Goal: Task Accomplishment & Management: Manage account settings

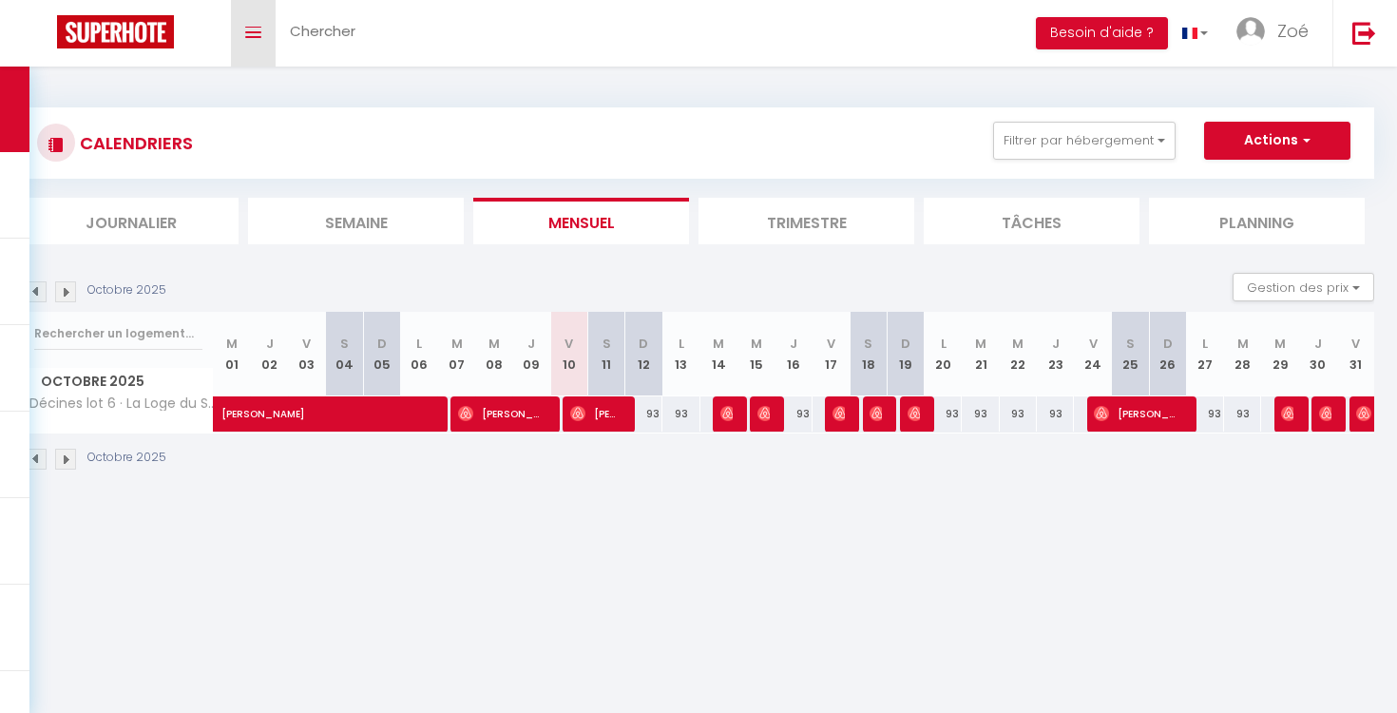
click at [255, 21] on link "Toggle menubar" at bounding box center [253, 33] width 45 height 67
click at [259, 40] on link "Toggle menubar" at bounding box center [253, 33] width 45 height 67
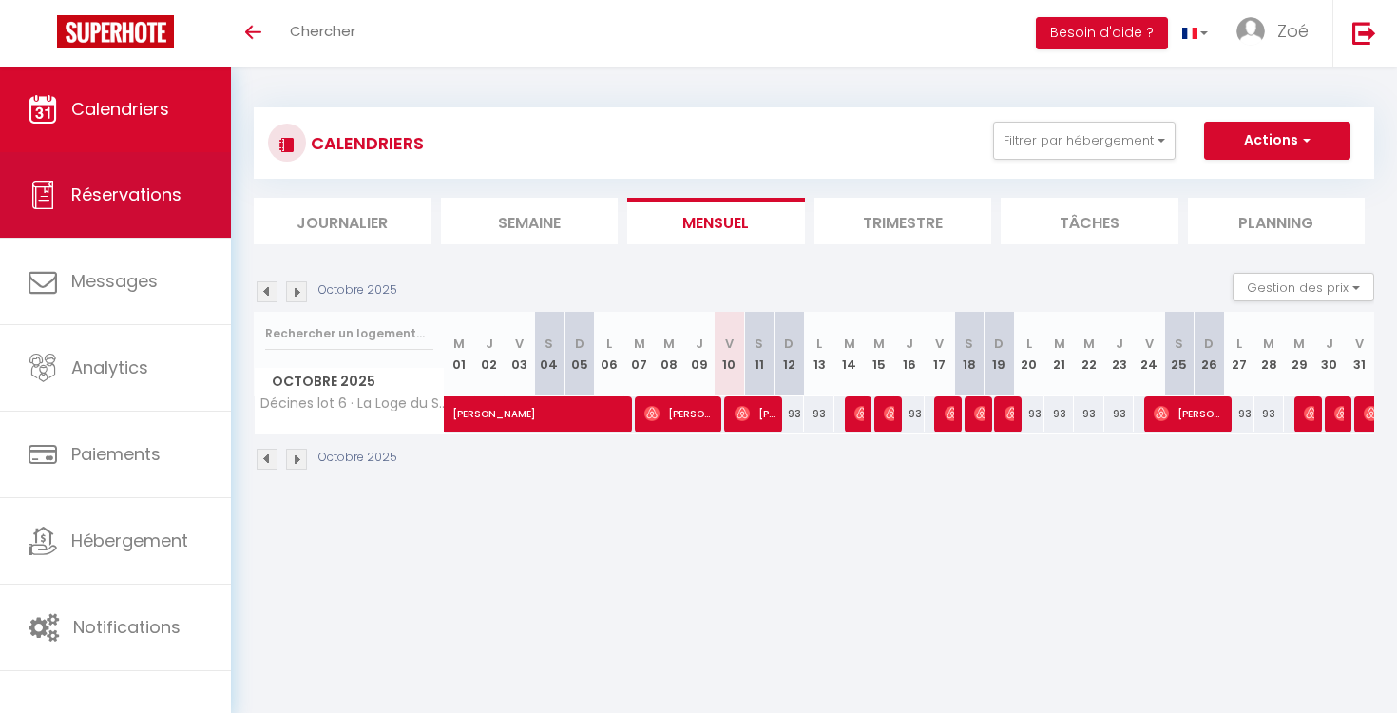
click at [157, 212] on link "Réservations" at bounding box center [115, 195] width 231 height 86
select select "not_cancelled"
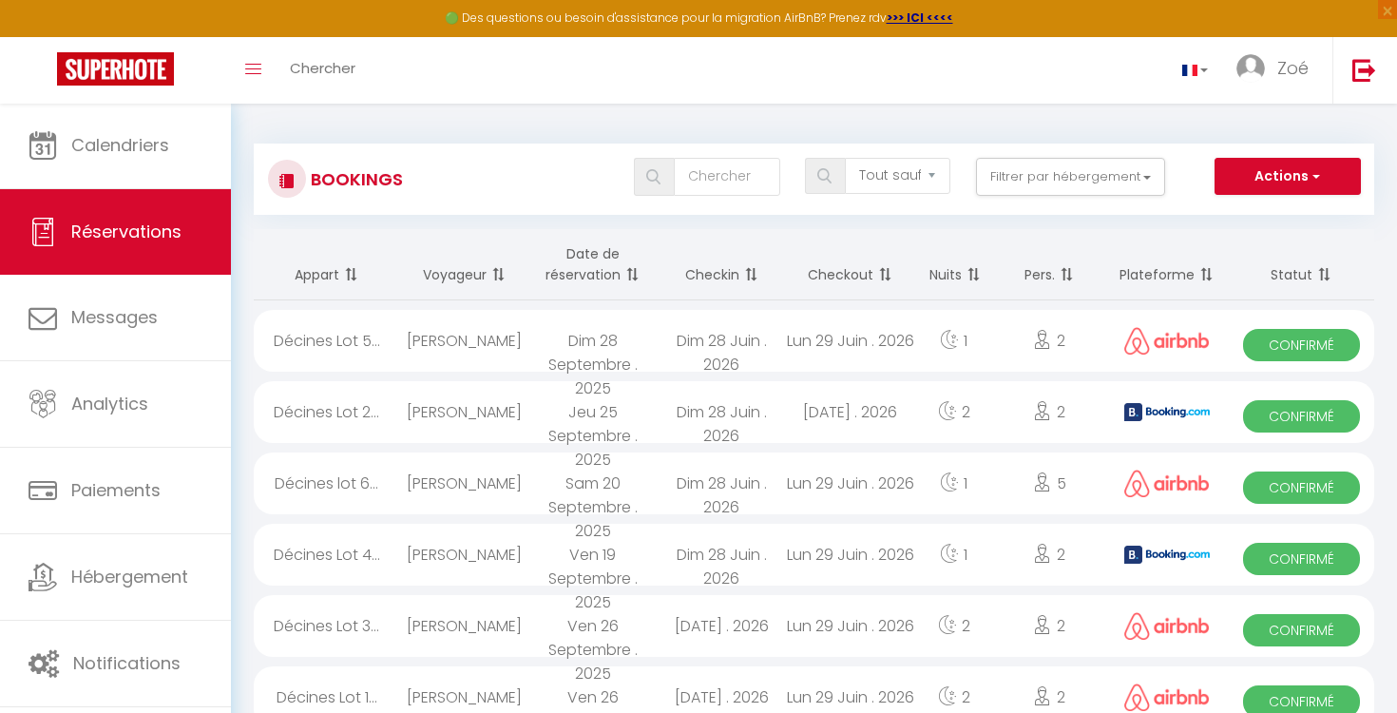
click at [1299, 175] on button "Actions" at bounding box center [1287, 177] width 146 height 38
click at [1266, 176] on button "Actions" at bounding box center [1287, 177] width 146 height 38
click at [1060, 198] on div "Tous les statuts Annulé Confirmé Non Confirmé Tout sauf annulé No Show Request …" at bounding box center [860, 179] width 1023 height 43
click at [1060, 180] on button "Filtrer par hébergement" at bounding box center [1071, 177] width 190 height 38
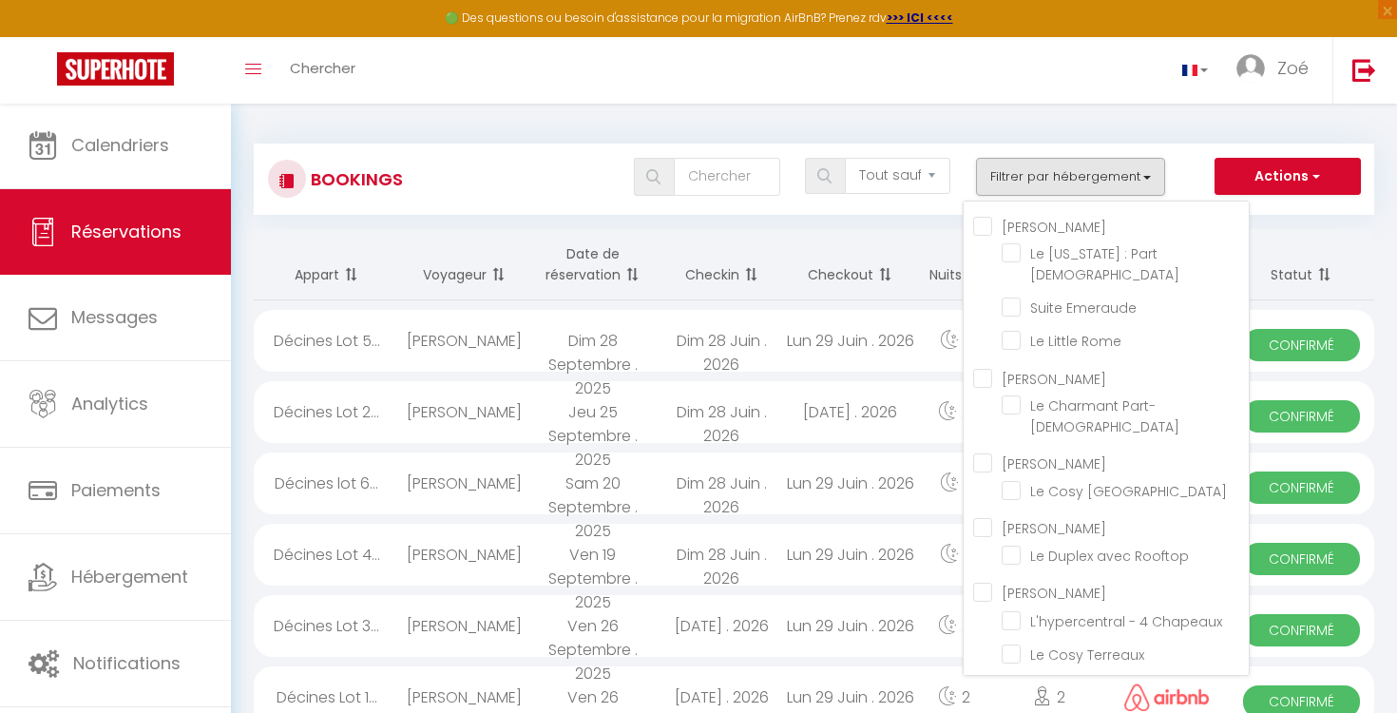
click at [1060, 180] on button "Filtrer par hébergement" at bounding box center [1071, 177] width 190 height 38
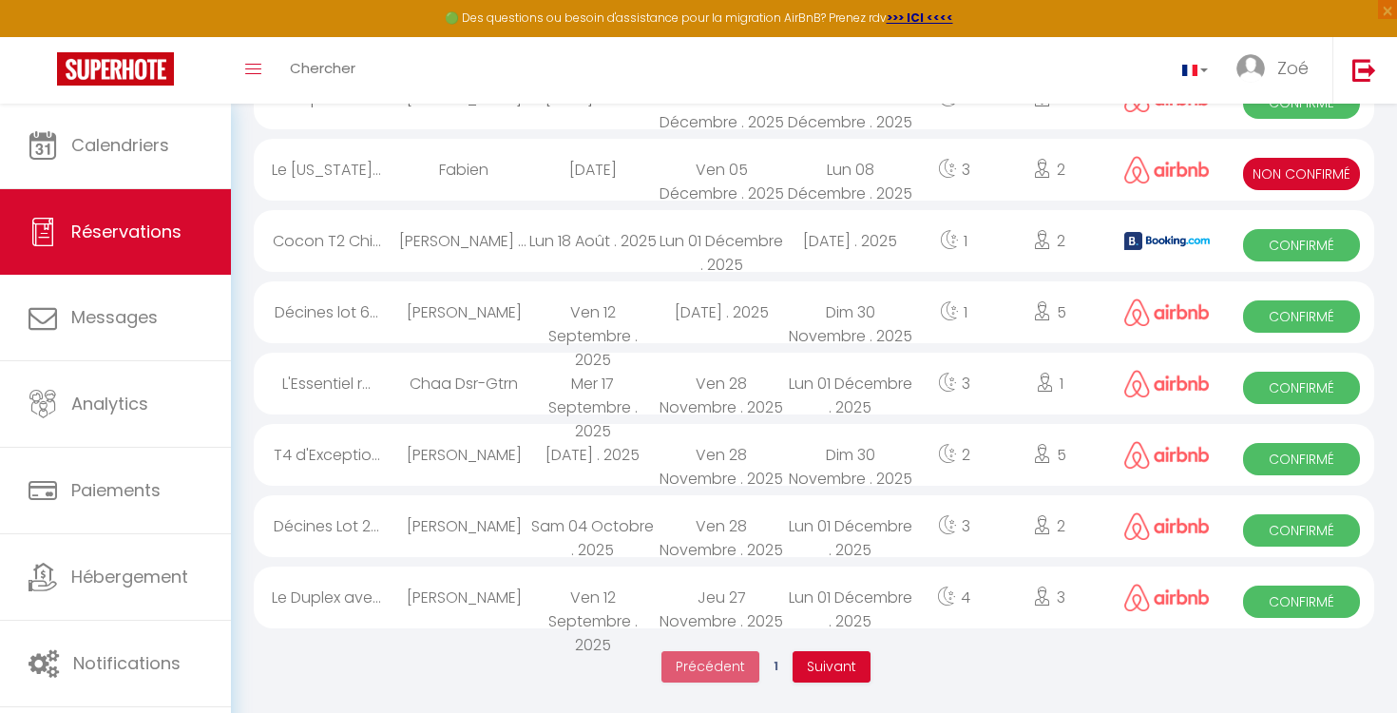
scroll to position [3234, 0]
click at [819, 668] on span "Suivant" at bounding box center [831, 666] width 49 height 19
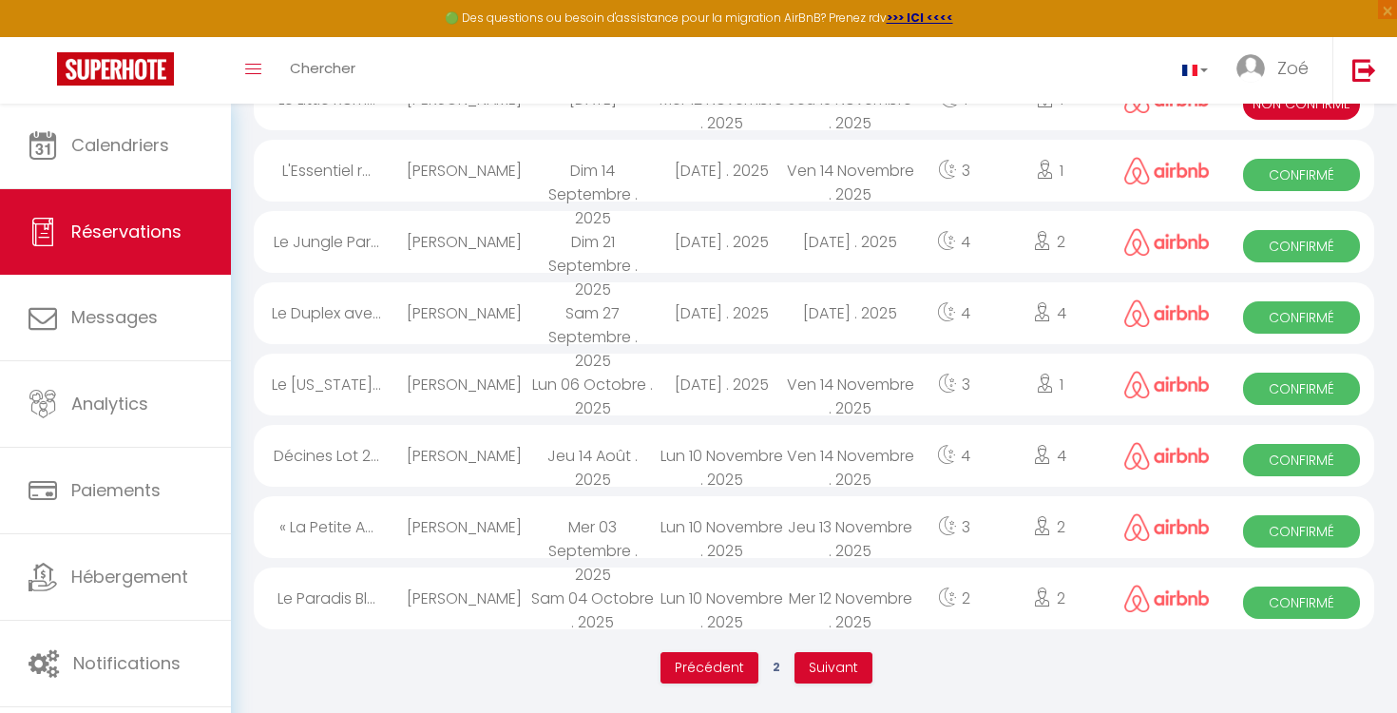
click at [831, 661] on span "Suivant" at bounding box center [832, 666] width 49 height 19
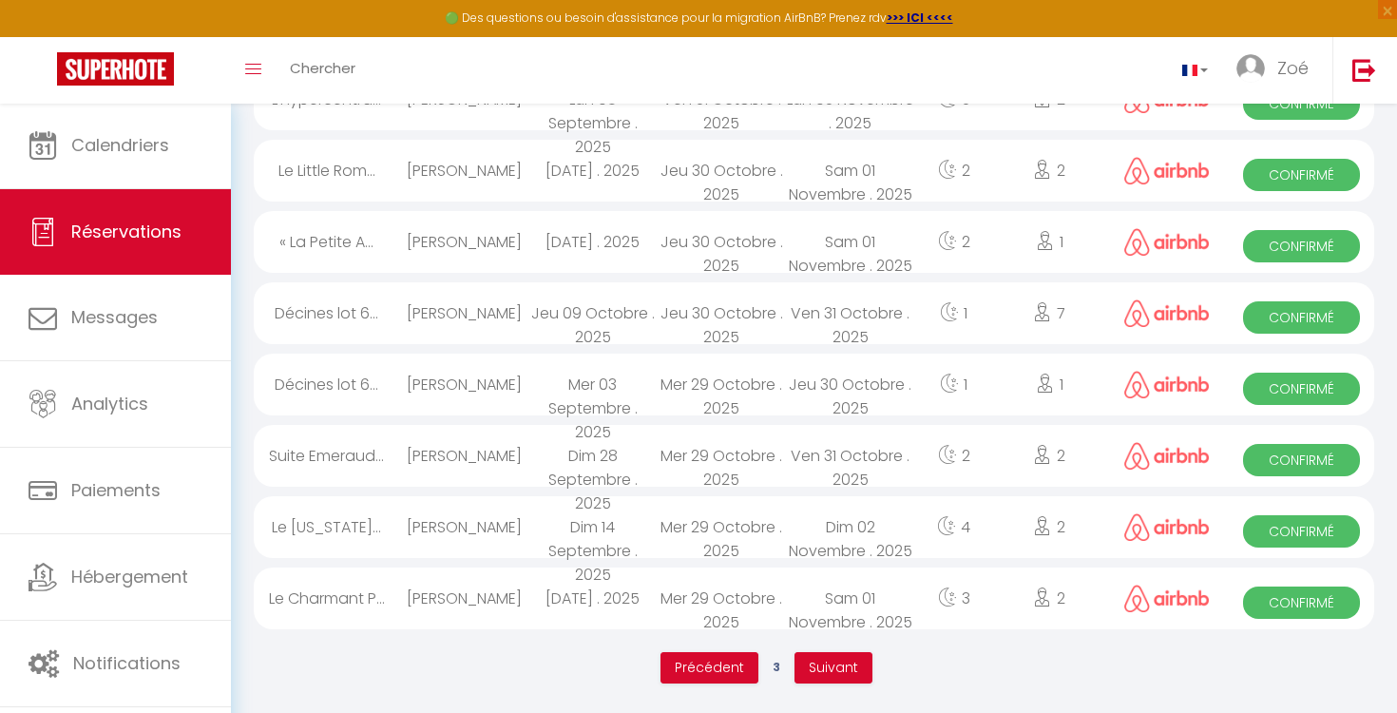
click at [817, 670] on span "Suivant" at bounding box center [832, 666] width 49 height 19
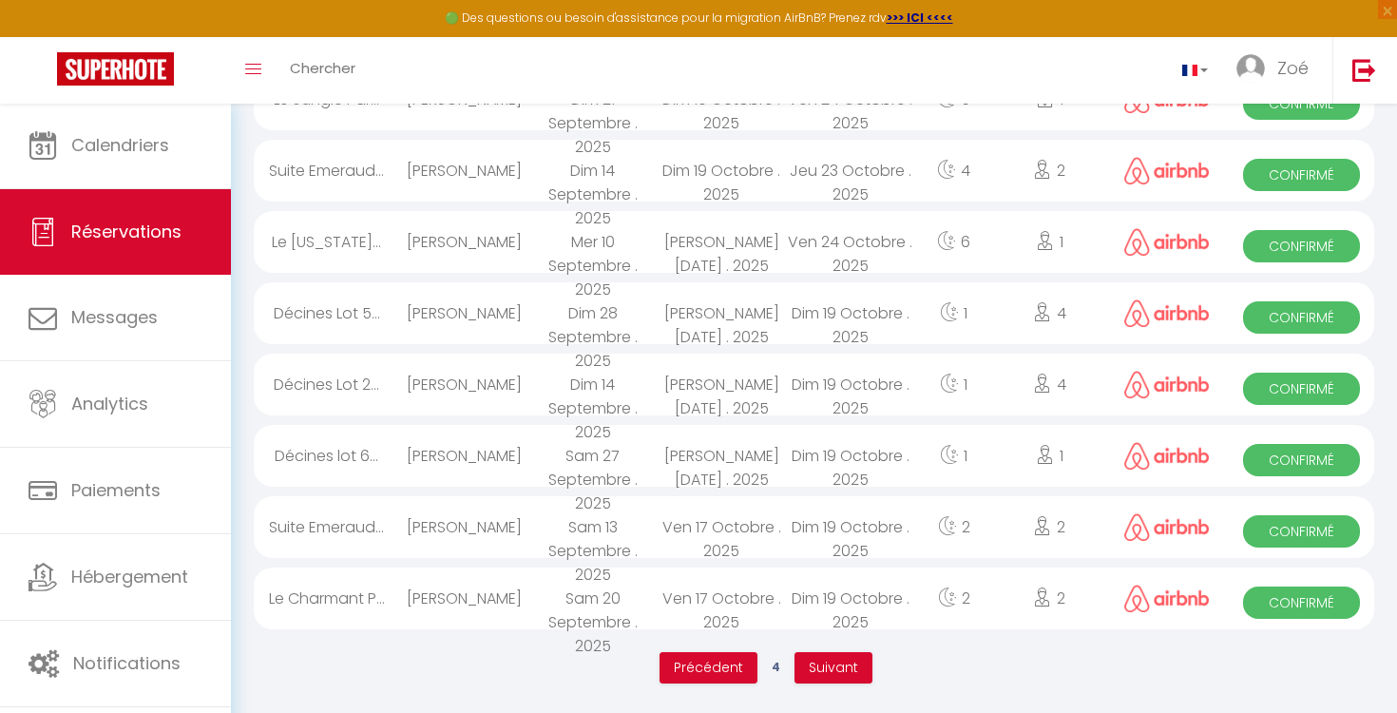
click at [816, 669] on span "Suivant" at bounding box center [832, 666] width 49 height 19
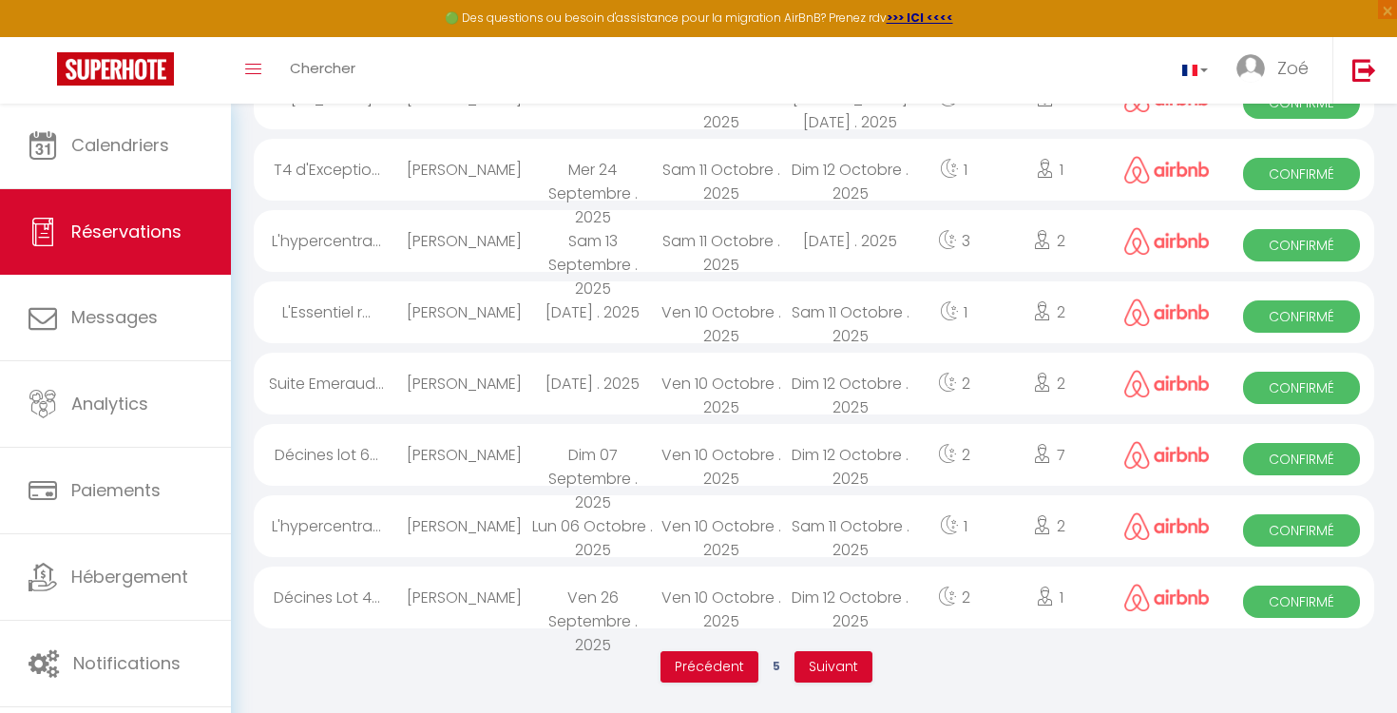
scroll to position [3234, 0]
click at [816, 658] on span "Suivant" at bounding box center [832, 666] width 49 height 19
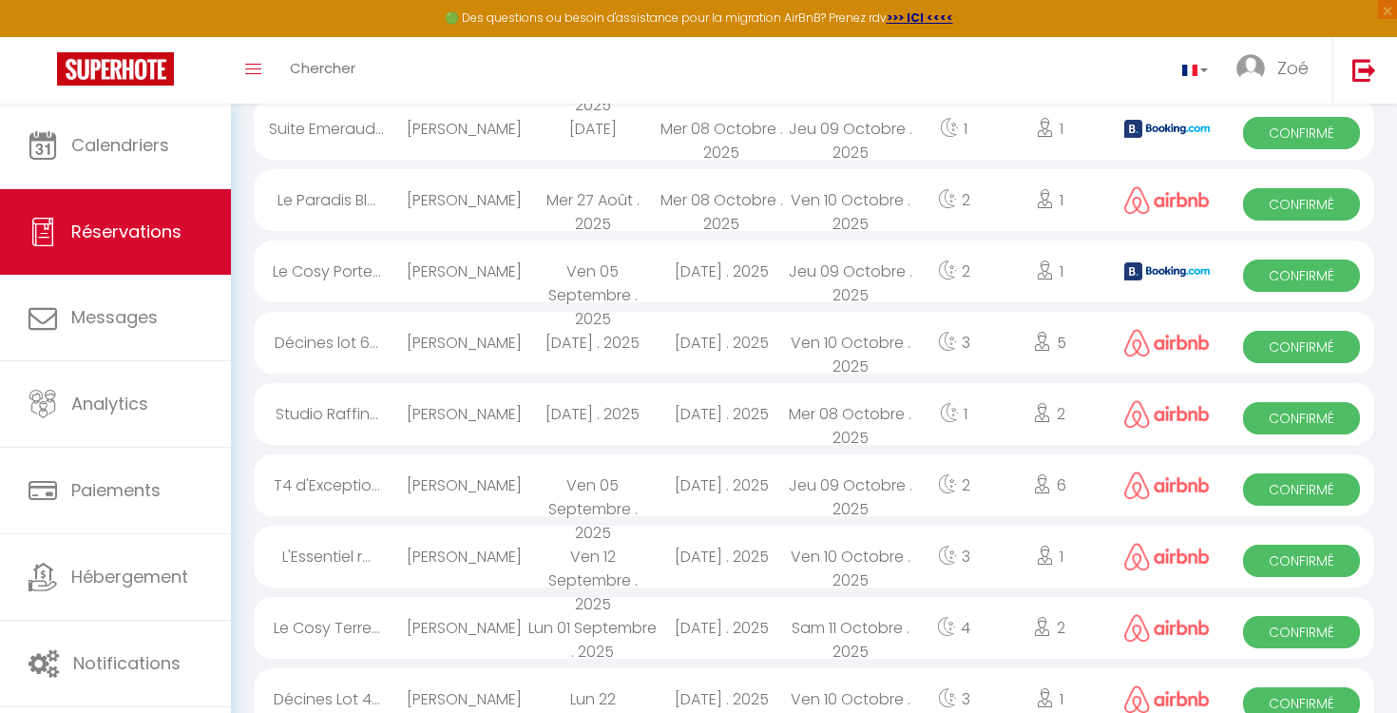
scroll to position [1352, 0]
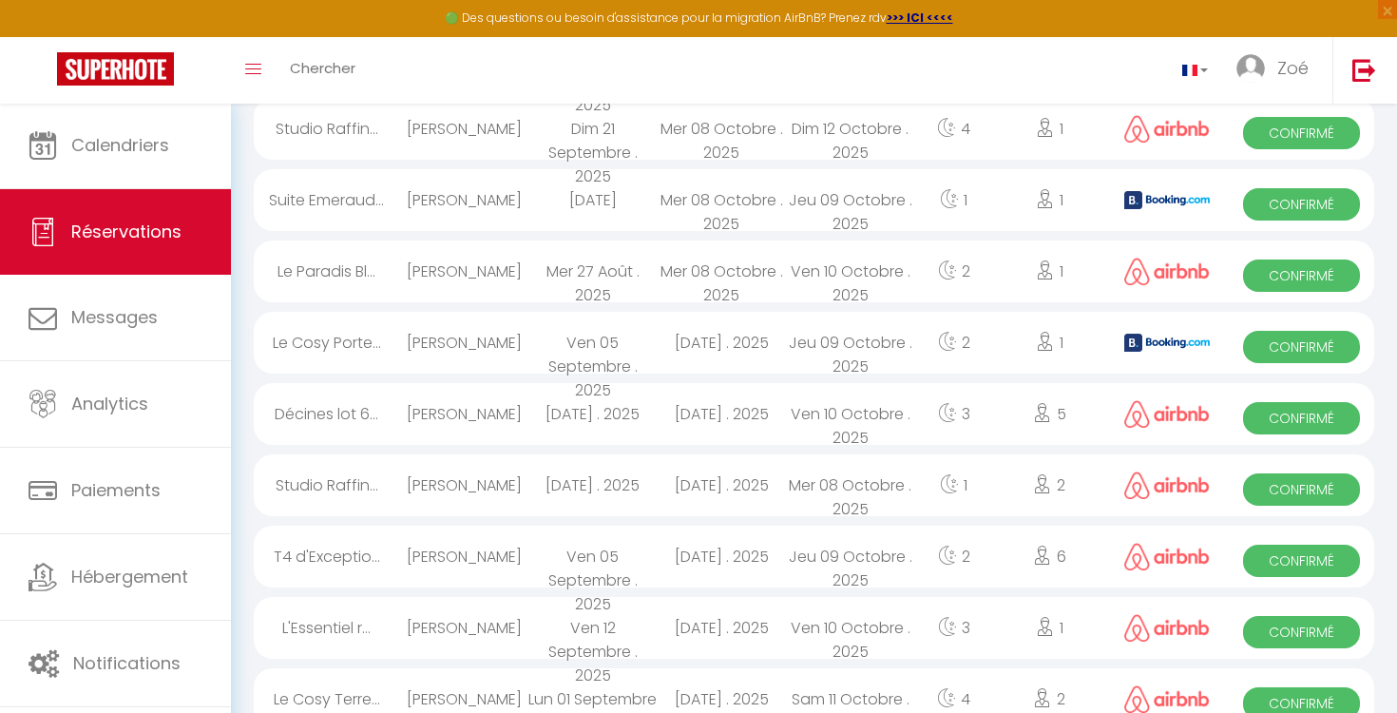
click at [351, 340] on div "Le Cosy Porte..." at bounding box center [326, 343] width 145 height 62
select select "OK"
select select "KO"
select select "0"
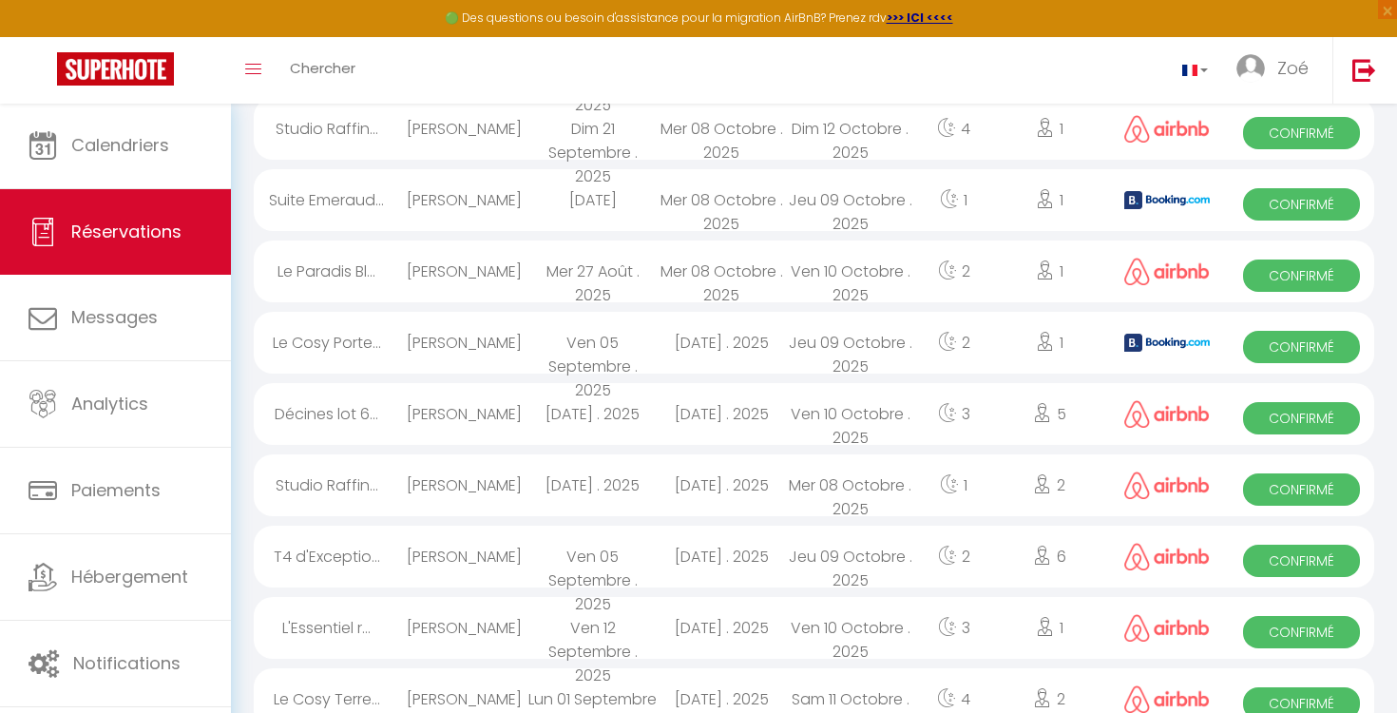
select select "1"
select select
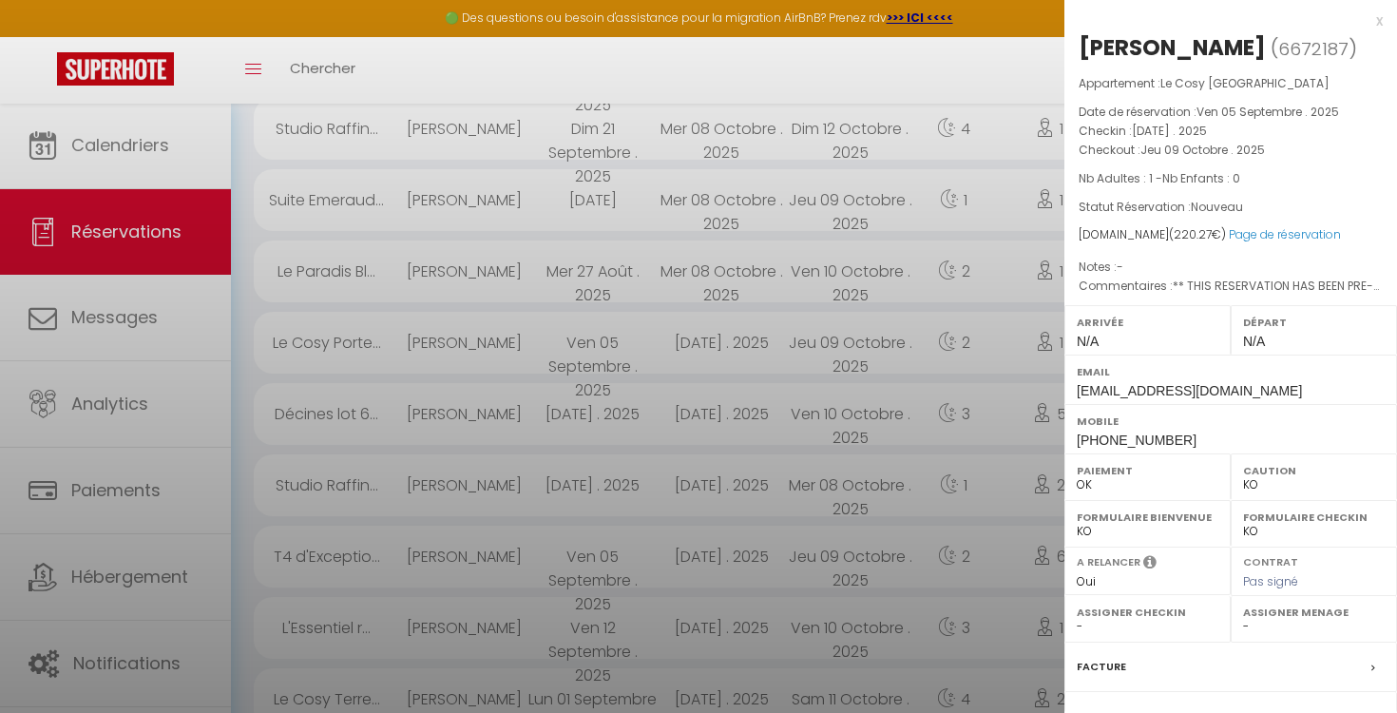
select select "51618"
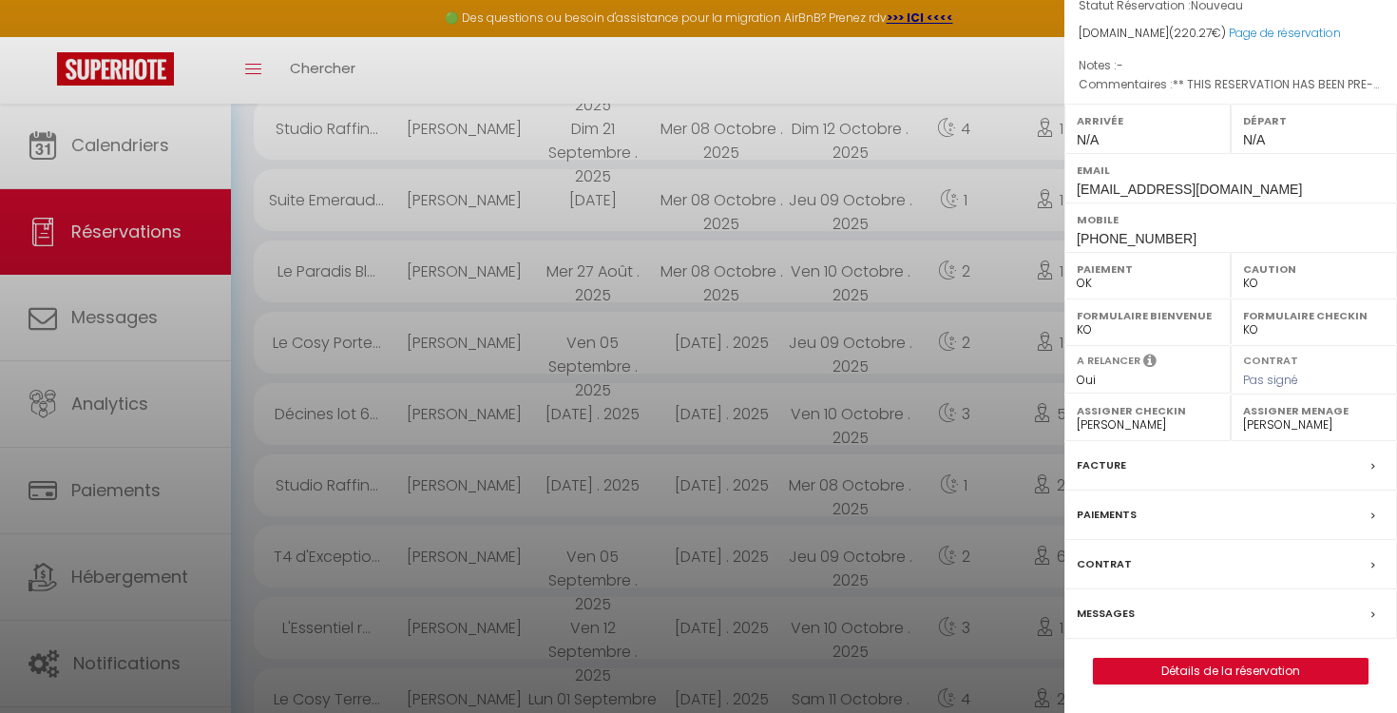
scroll to position [226, 0]
click at [1117, 465] on label "Facture" at bounding box center [1100, 465] width 49 height 20
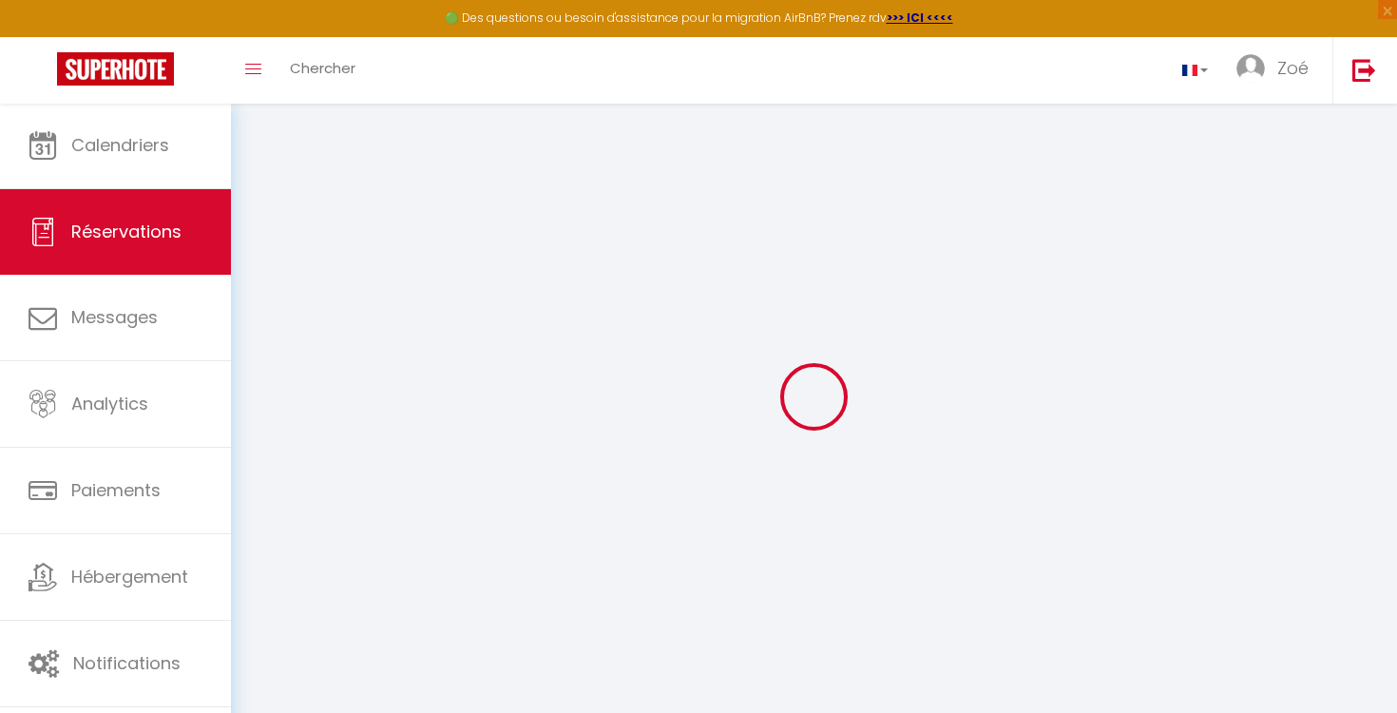
select select "cleaning"
select select "taxes"
select select
checkbox input "false"
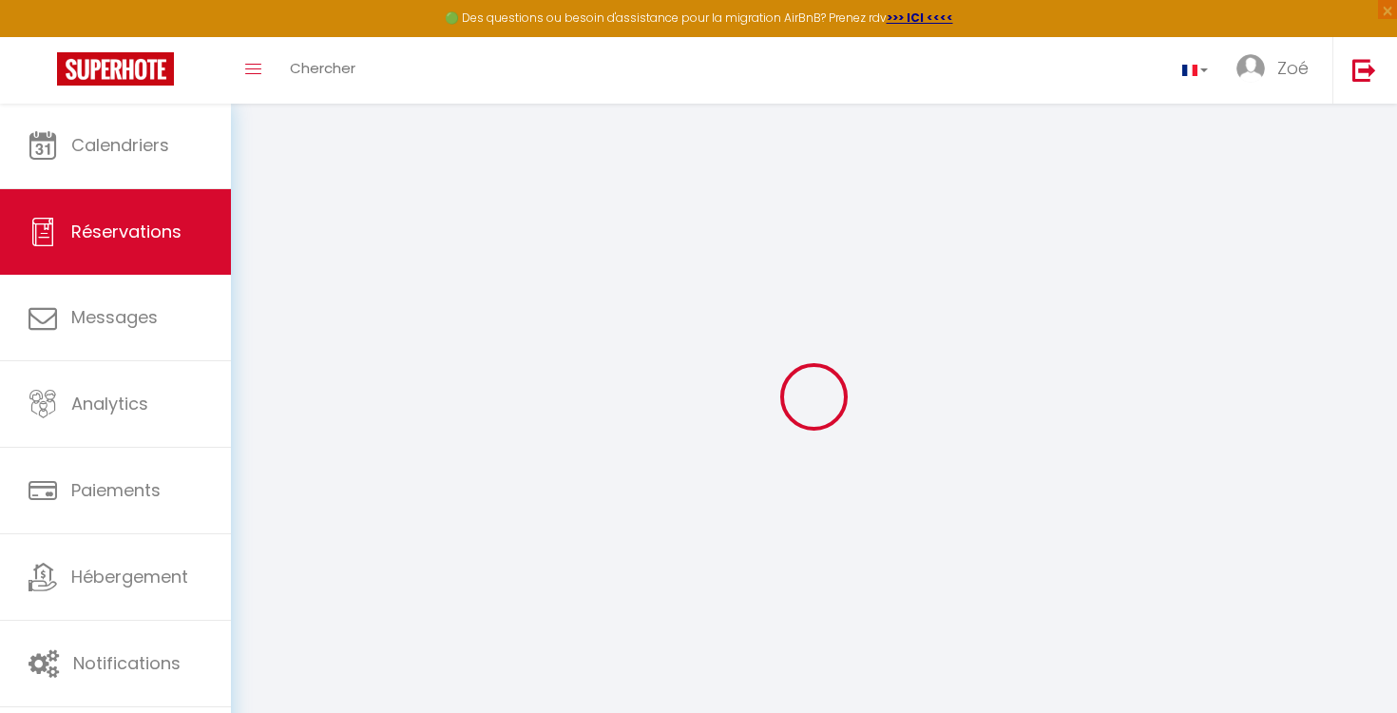
select select
checkbox input "false"
type textarea "** THIS RESERVATION HAS BEEN PRE-PAID ** Reservation has a cancellation grace p…"
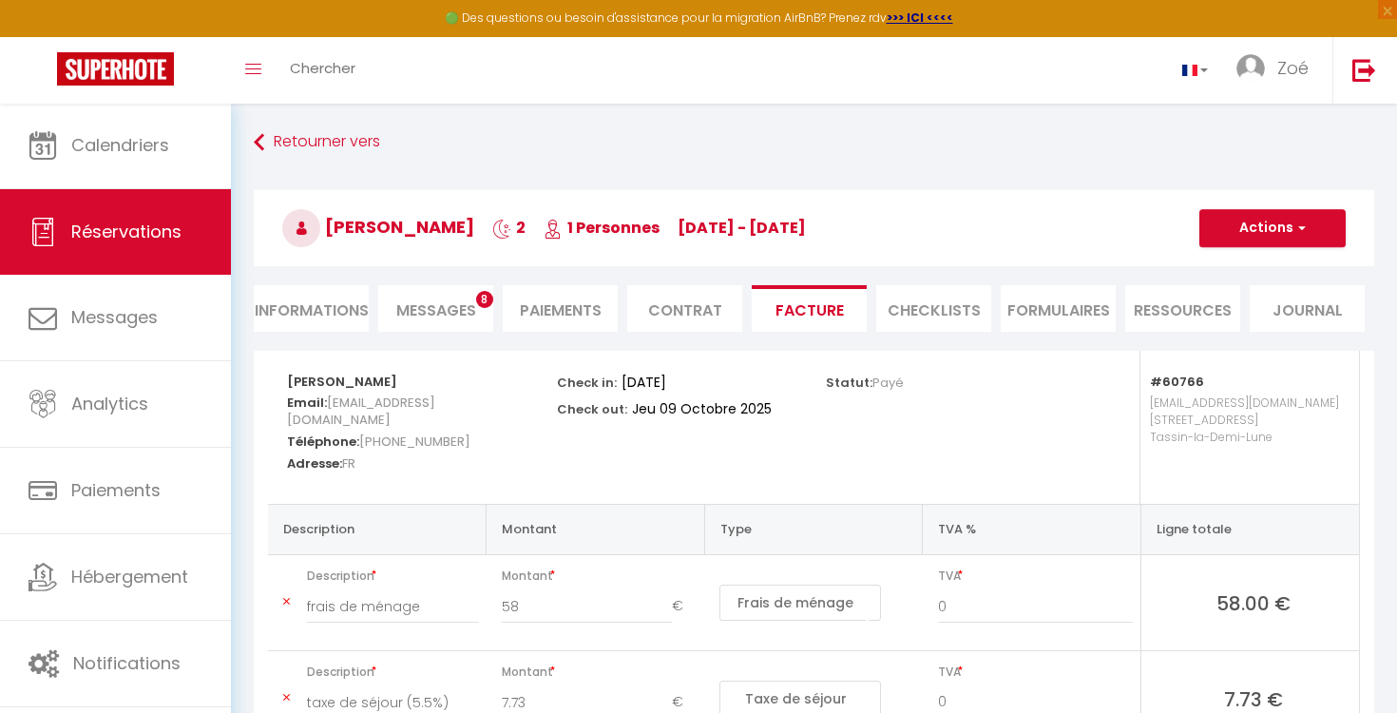
click at [328, 308] on li "Informations" at bounding box center [311, 308] width 115 height 47
select select
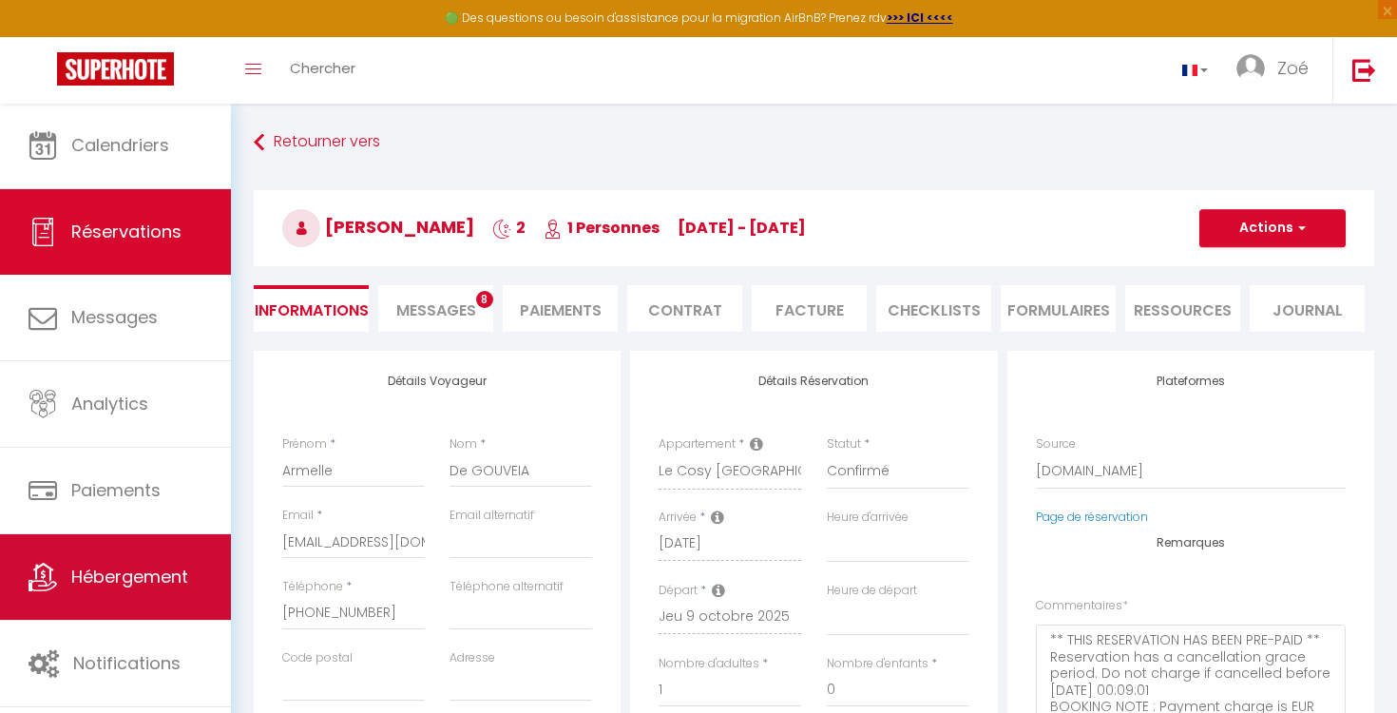
click at [168, 599] on link "Hébergement" at bounding box center [115, 577] width 231 height 86
